Goal: Information Seeking & Learning: Learn about a topic

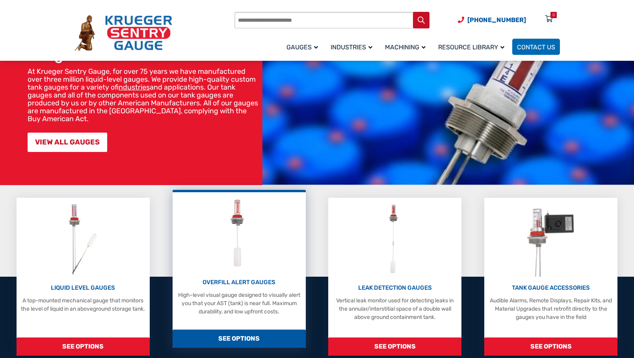
scroll to position [158, 0]
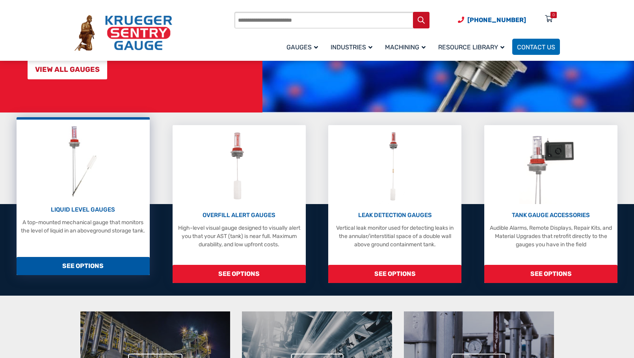
click at [105, 258] on span "SEE OPTIONS" at bounding box center [83, 266] width 133 height 18
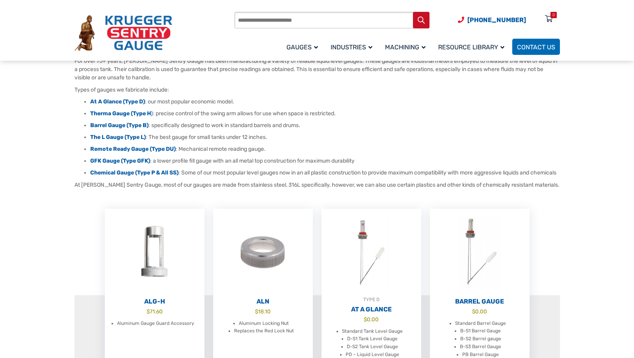
scroll to position [79, 0]
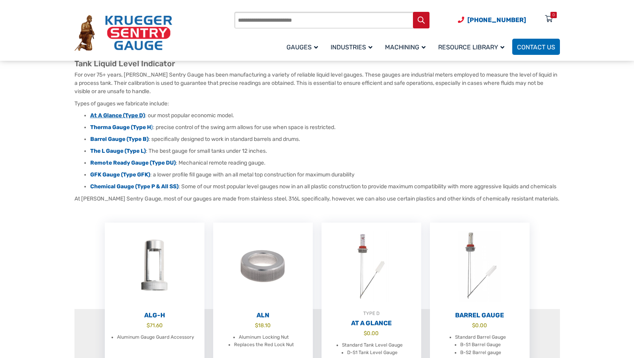
click at [135, 117] on strong "At A Glance (Type D)" at bounding box center [117, 115] width 55 height 7
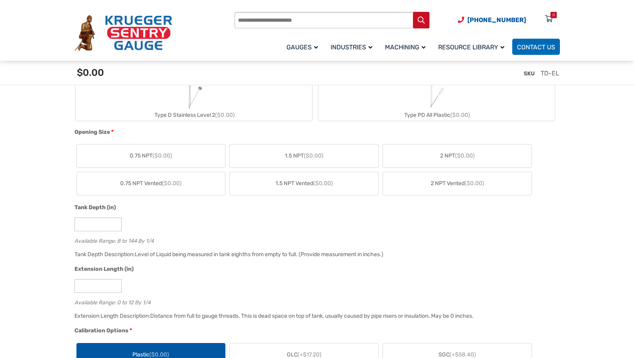
scroll to position [394, 0]
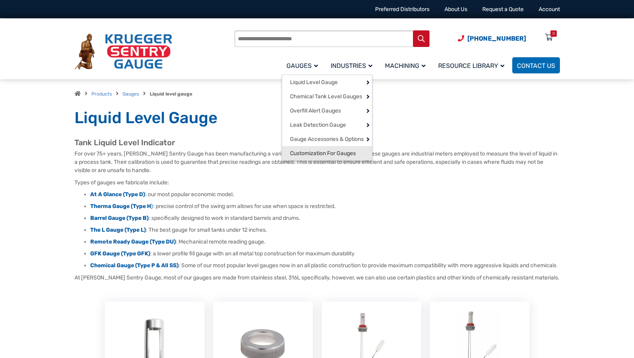
click at [336, 157] on span "Customization For Gauges" at bounding box center [323, 153] width 66 height 7
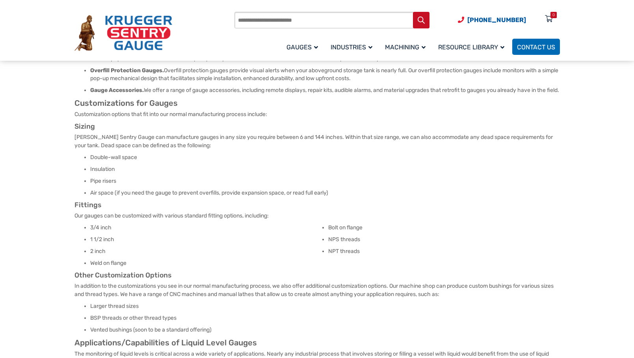
scroll to position [237, 0]
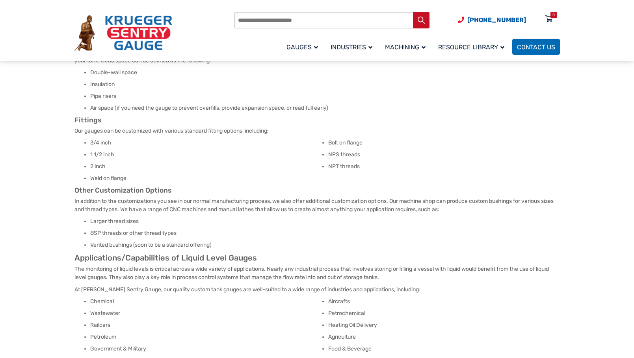
click at [263, 112] on li "Air space (if you need the gauge to prevent overfills, provide expansion space,…" at bounding box center [325, 108] width 470 height 8
